Goal: Task Accomplishment & Management: Use online tool/utility

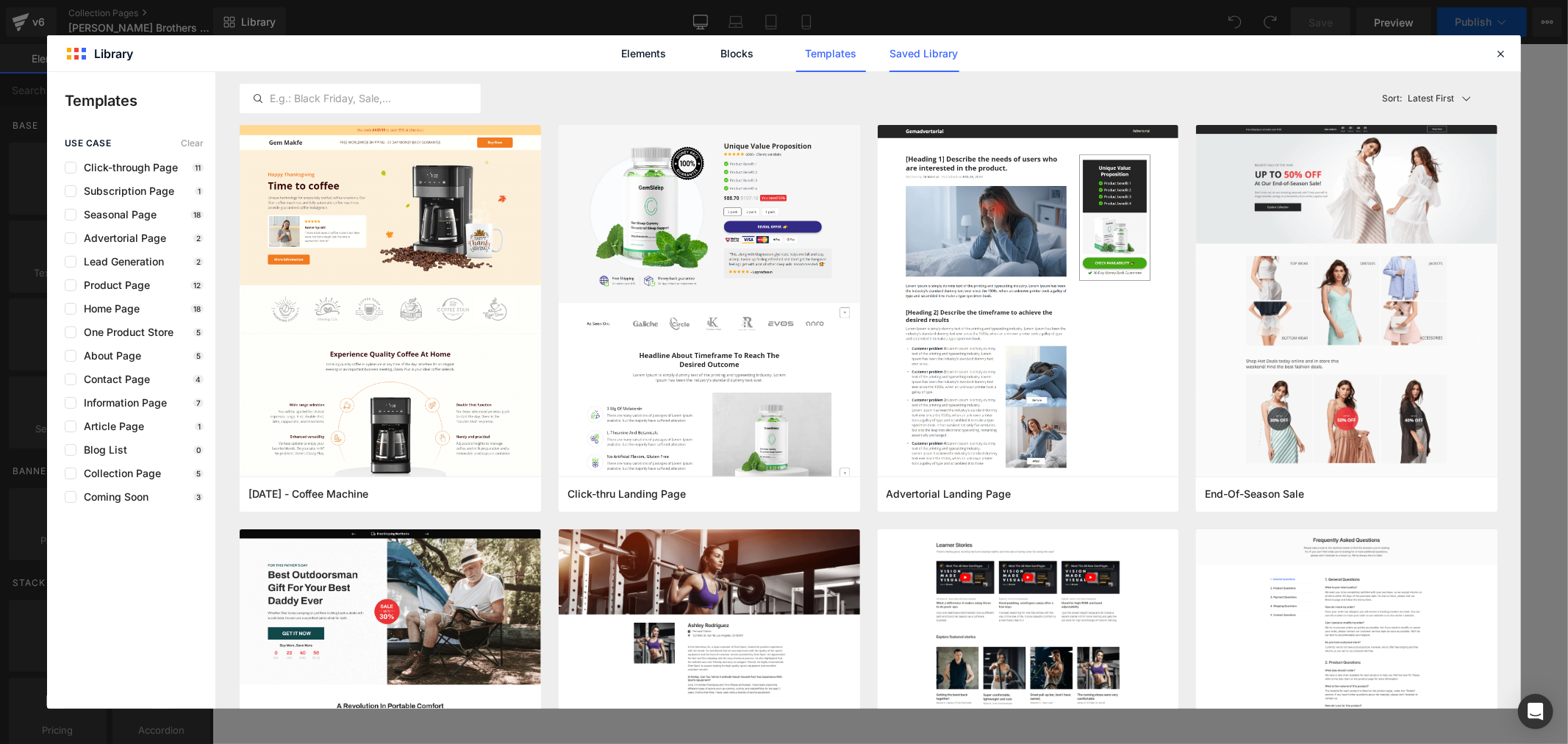
click at [938, 61] on link "Saved Library" at bounding box center [924, 53] width 70 height 36
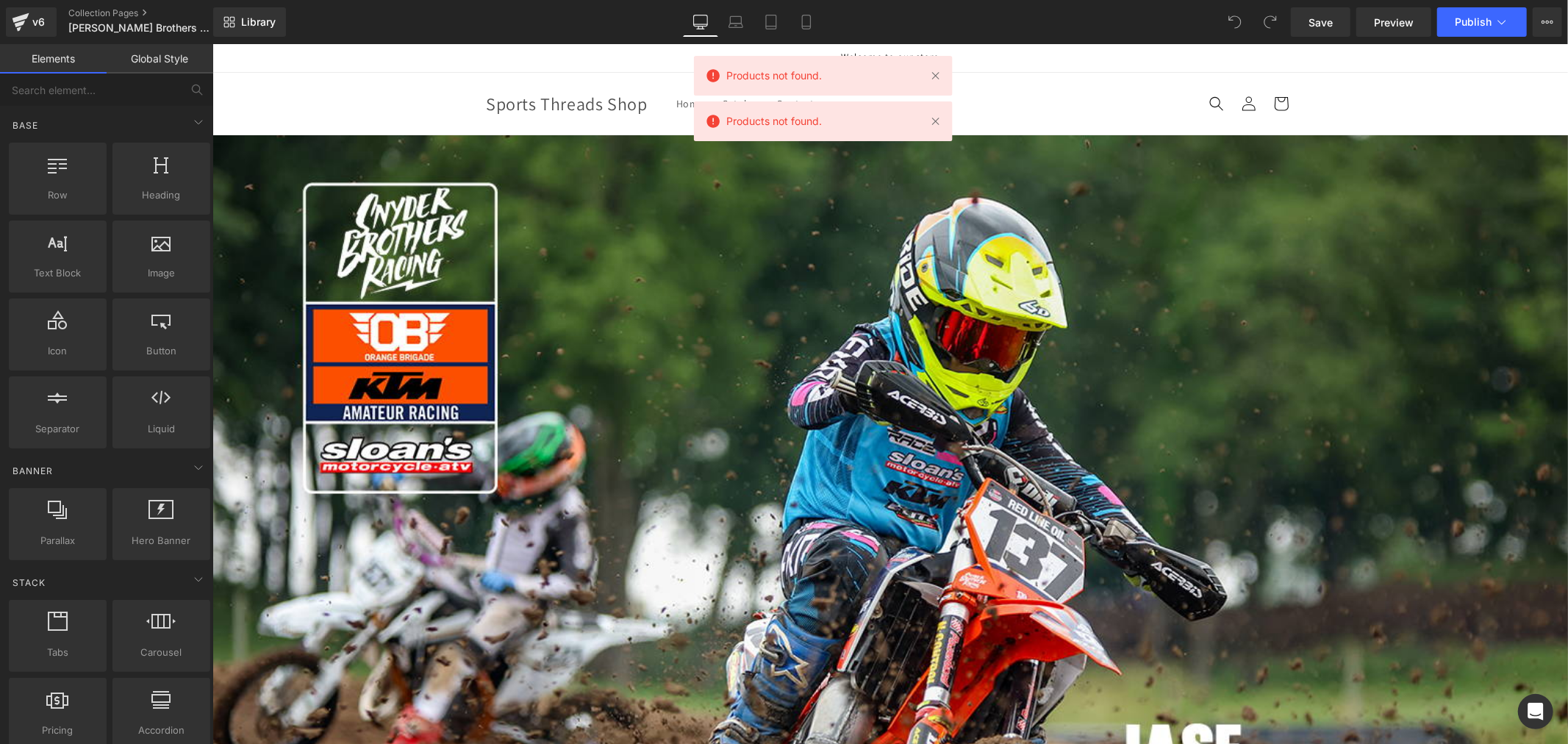
click at [257, 32] on link "Library" at bounding box center [250, 22] width 73 height 30
click at [266, 22] on span "Library" at bounding box center [258, 22] width 34 height 13
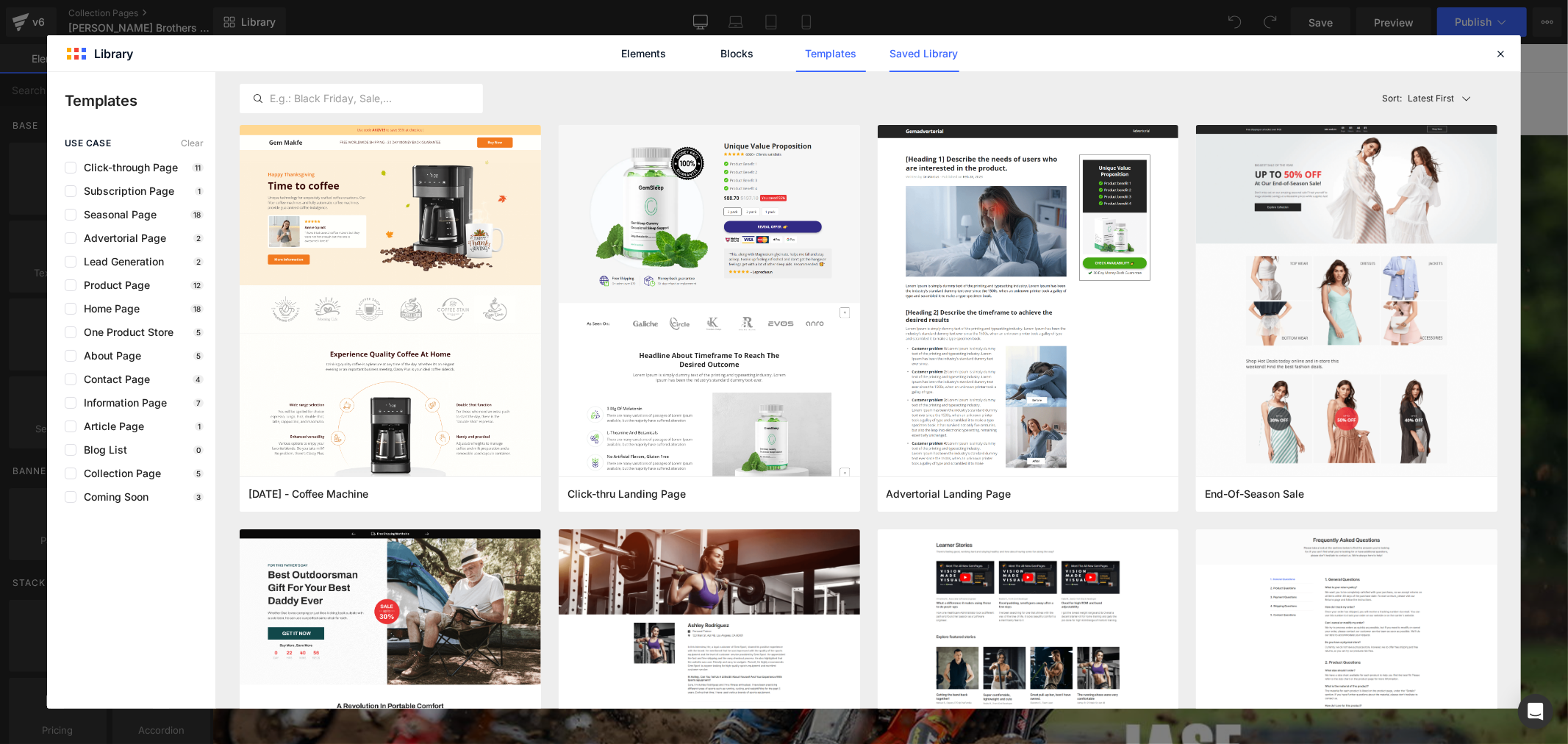
click at [914, 45] on link "Saved Library" at bounding box center [924, 53] width 70 height 36
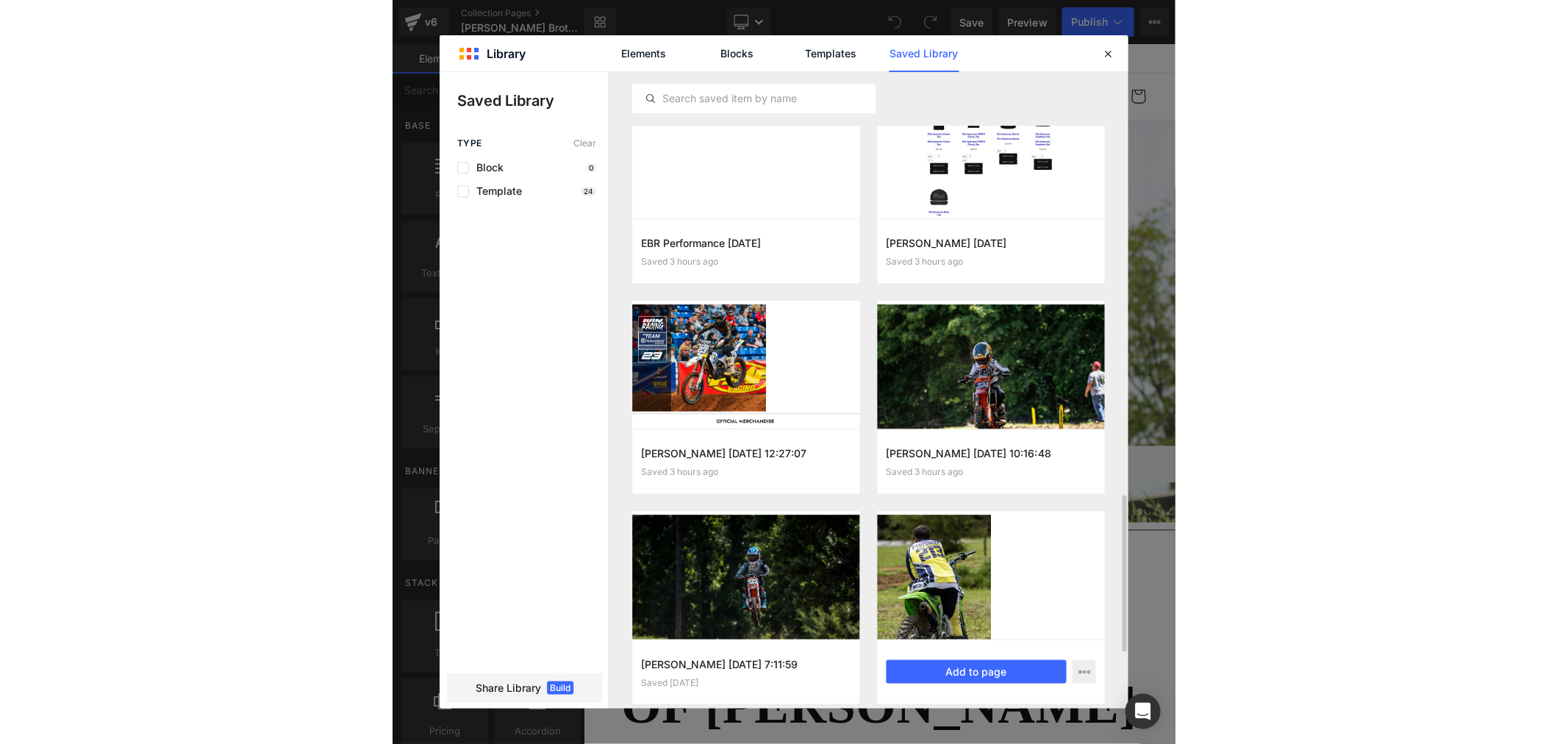
scroll to position [1942, 0]
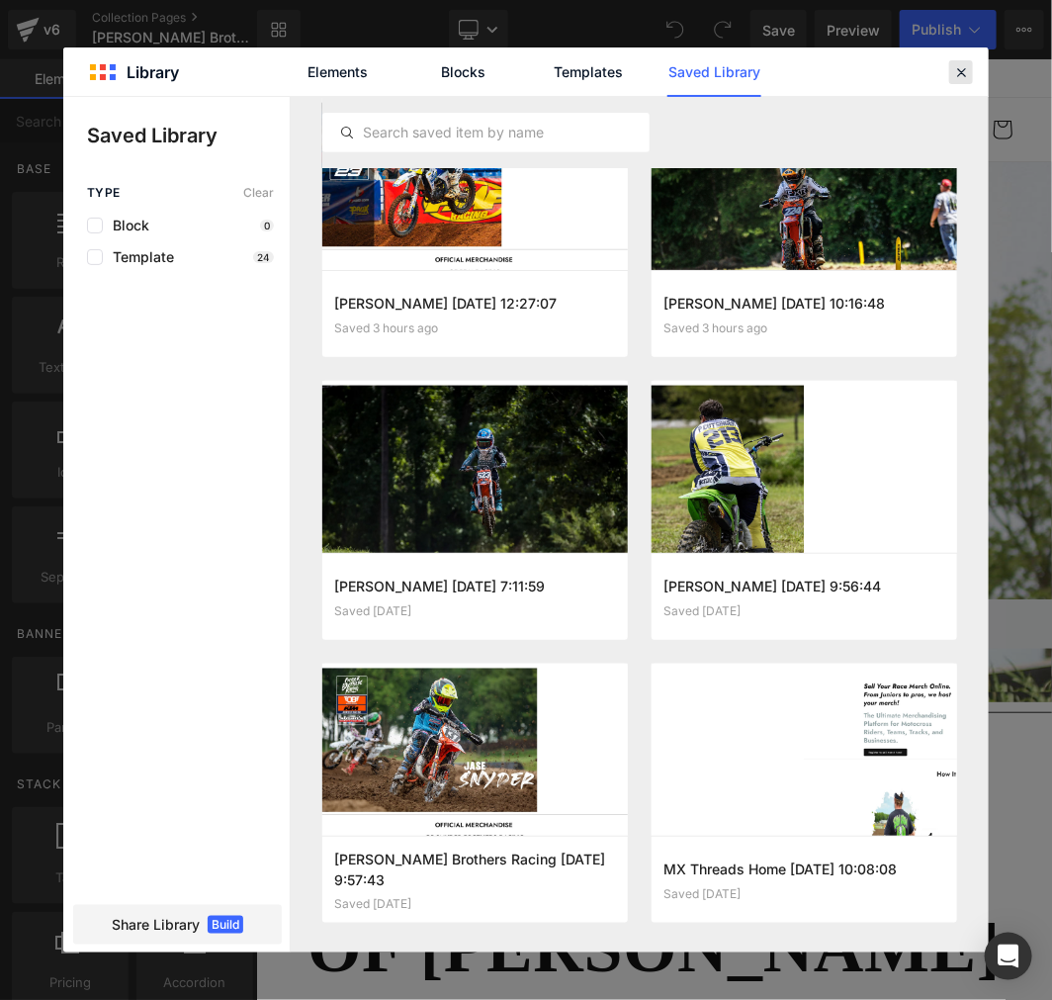
click at [954, 74] on icon at bounding box center [961, 72] width 18 height 18
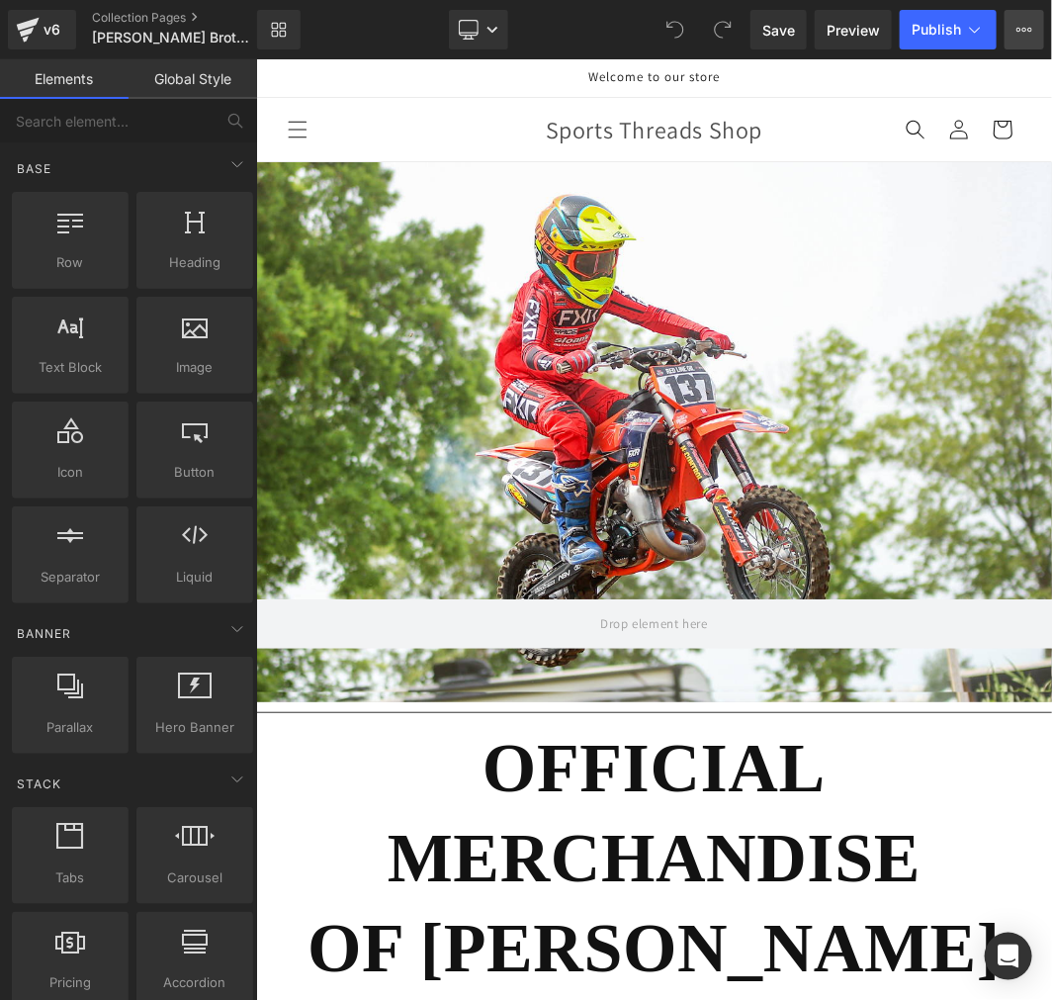
click at [1035, 33] on button "View Live Page View with current Template Save Template to Library Schedule Pub…" at bounding box center [1025, 30] width 40 height 40
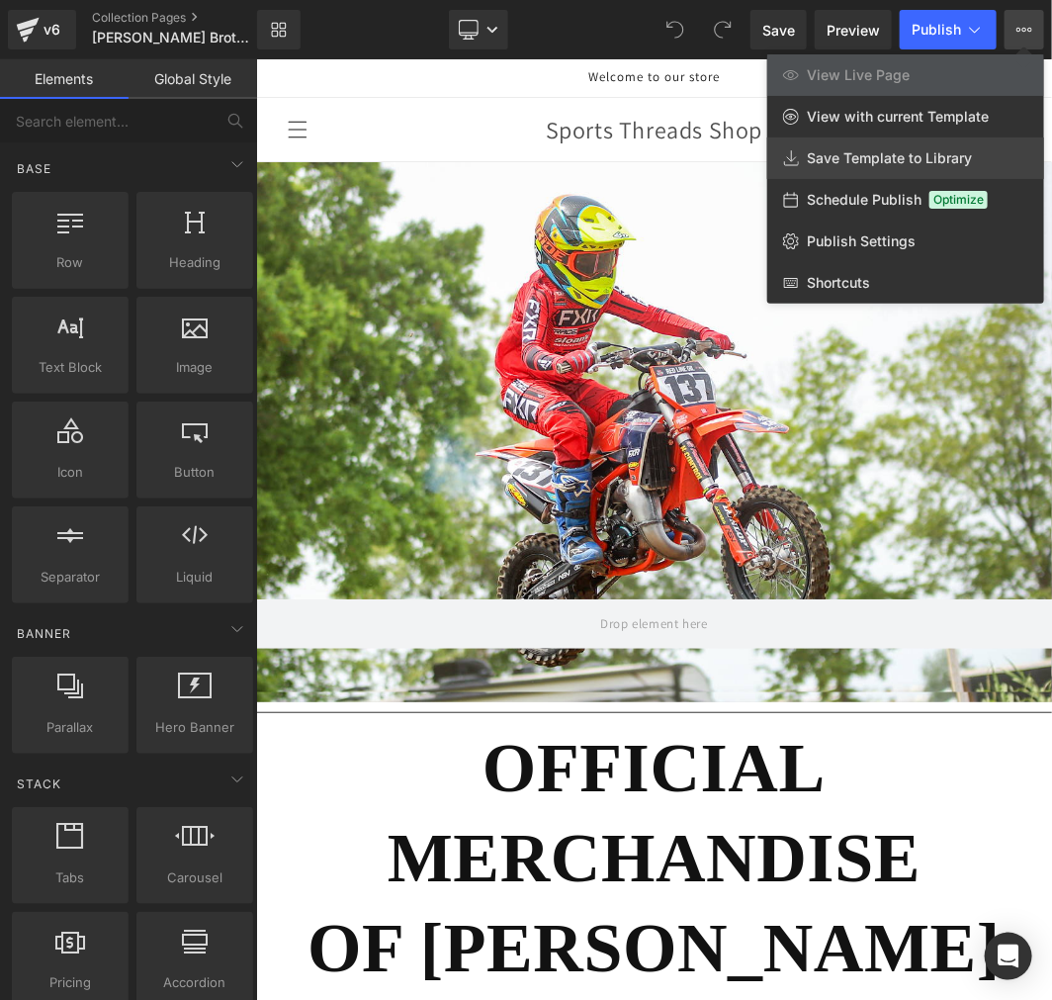
click at [844, 151] on span "Save Template to Library" at bounding box center [889, 158] width 165 height 18
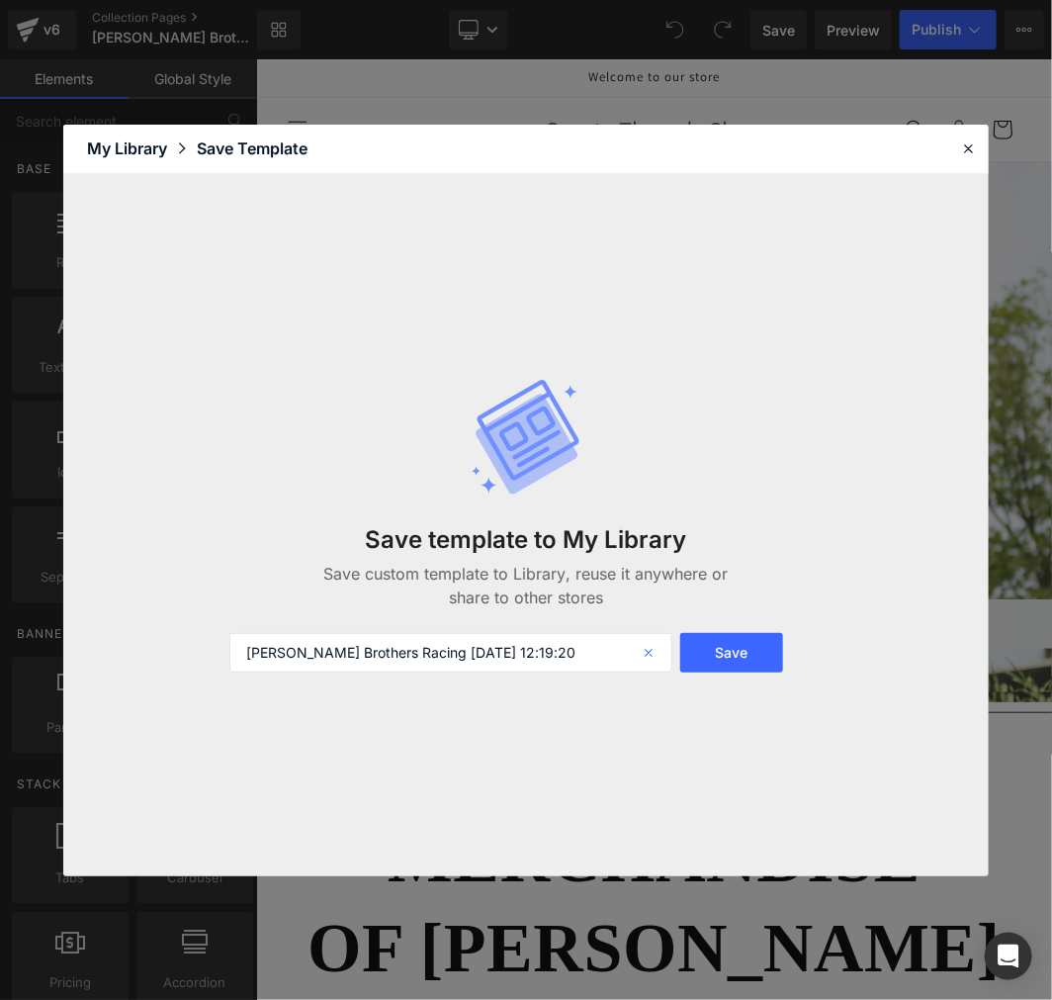
click at [650, 653] on icon at bounding box center [651, 653] width 44 height 40
drag, startPoint x: 961, startPoint y: 152, endPoint x: 413, endPoint y: 17, distance: 564.2
click at [961, 152] on icon at bounding box center [968, 148] width 18 height 18
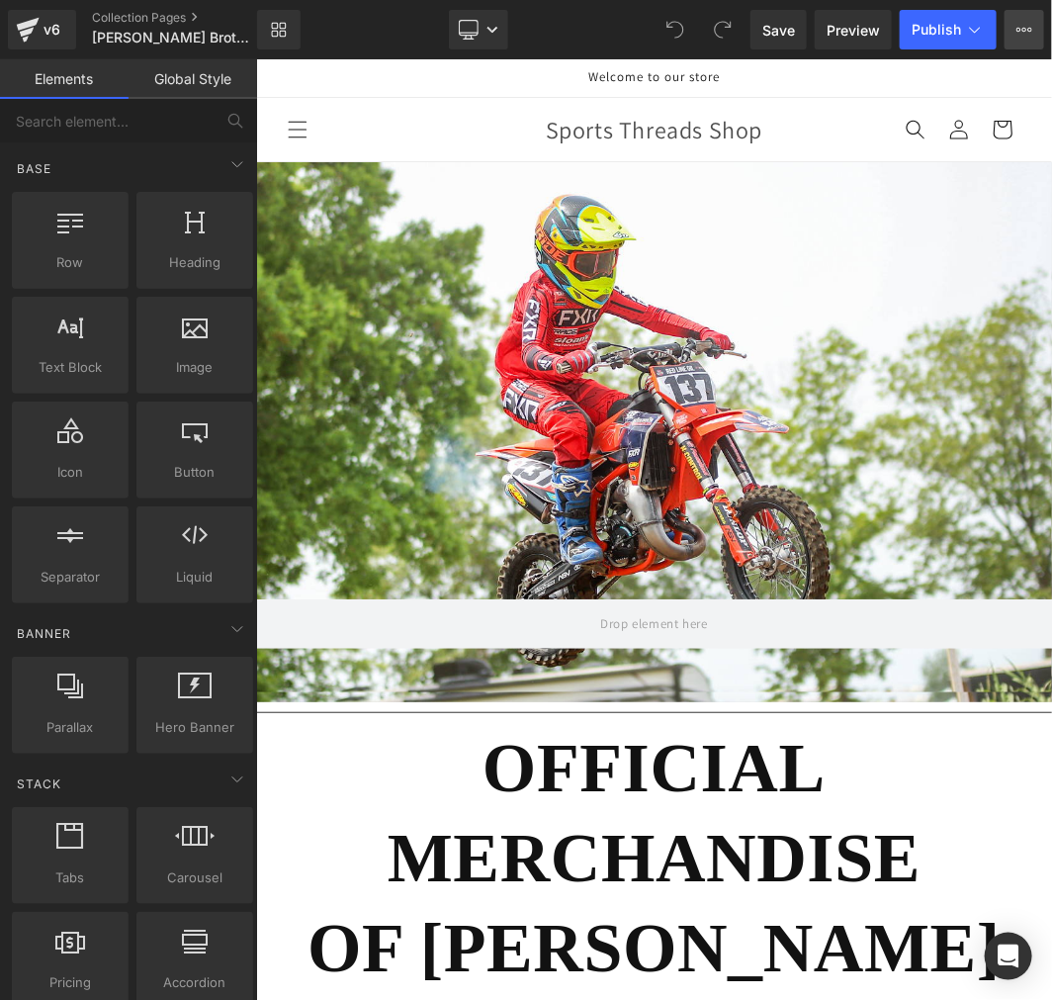
click at [1026, 24] on icon at bounding box center [1024, 30] width 16 height 16
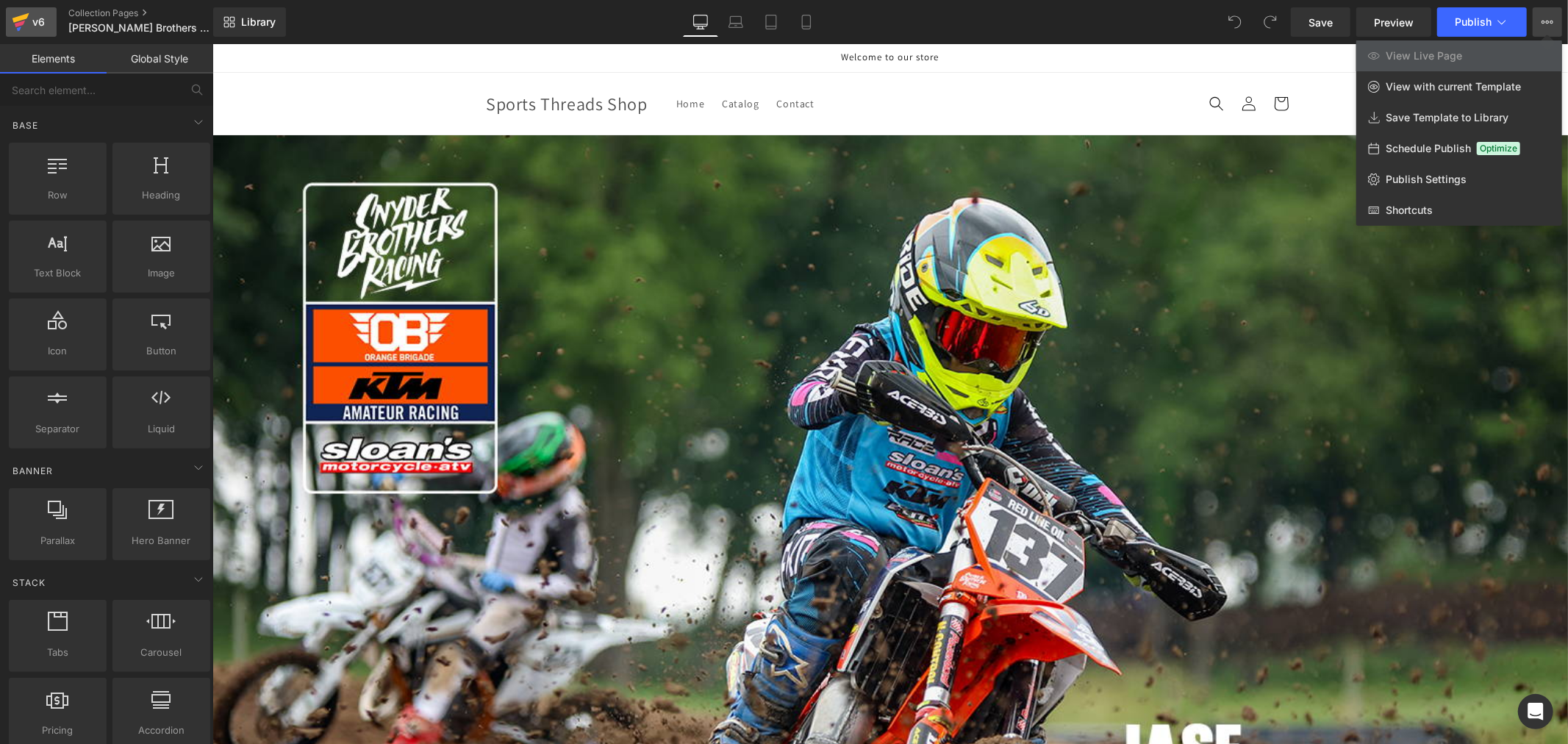
click at [33, 19] on div "v6" at bounding box center [39, 22] width 19 height 19
